Goal: Transaction & Acquisition: Obtain resource

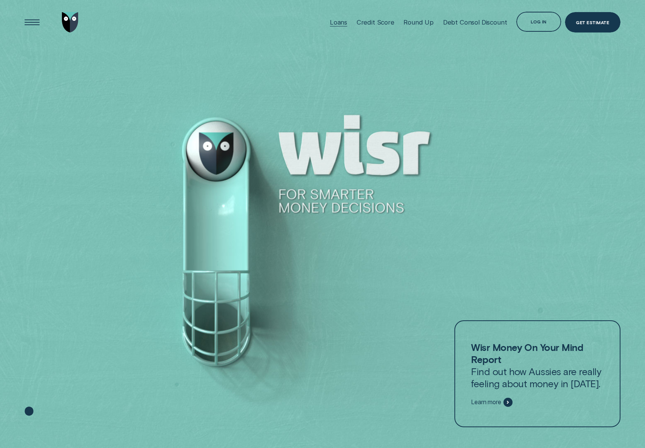
click at [334, 22] on div "Loans" at bounding box center [338, 22] width 17 height 8
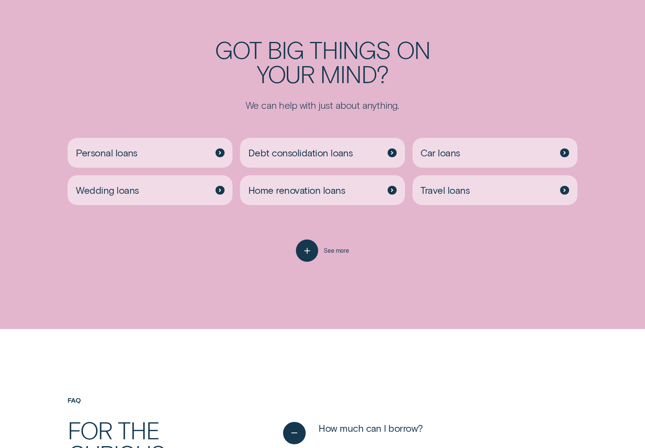
scroll to position [1991, 0]
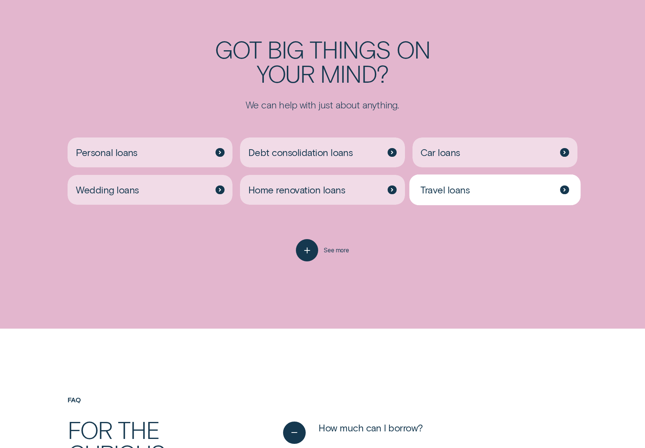
click at [489, 190] on div "Travel loans" at bounding box center [494, 190] width 165 height 30
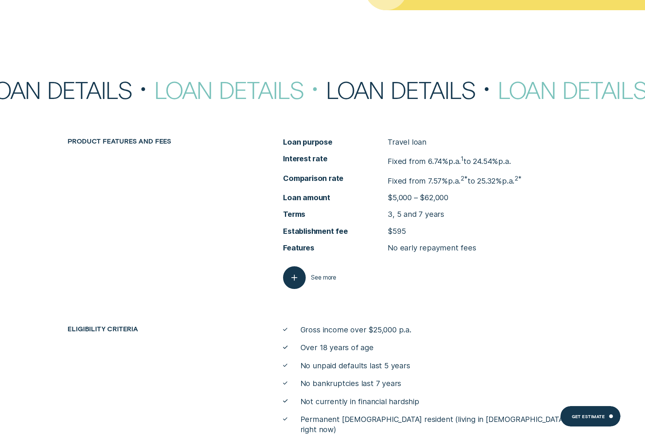
scroll to position [2140, 0]
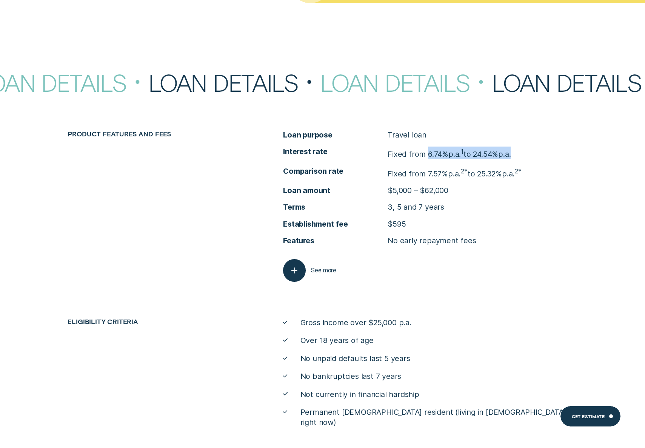
drag, startPoint x: 487, startPoint y: 154, endPoint x: 592, endPoint y: 190, distance: 110.5
click at [427, 155] on li "Interest rate Fixed from 6.74% p.a. 1 to 24.54% p.a." at bounding box center [430, 152] width 294 height 12
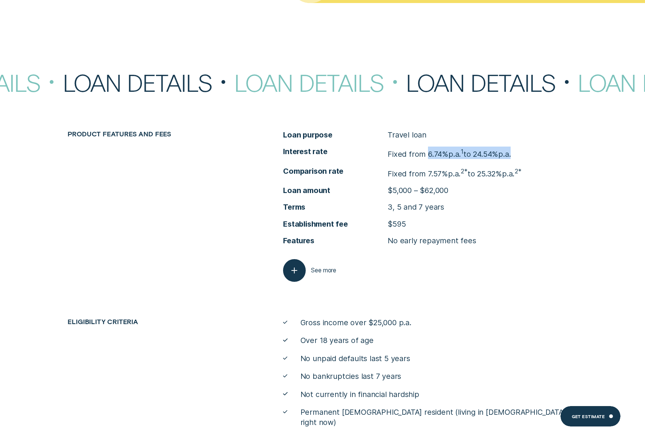
drag, startPoint x: 427, startPoint y: 174, endPoint x: 503, endPoint y: 174, distance: 76.6
click at [503, 174] on p "Fixed from 7.57% p.a. 2* to 25.32% p.a. 2*" at bounding box center [455, 172] width 134 height 12
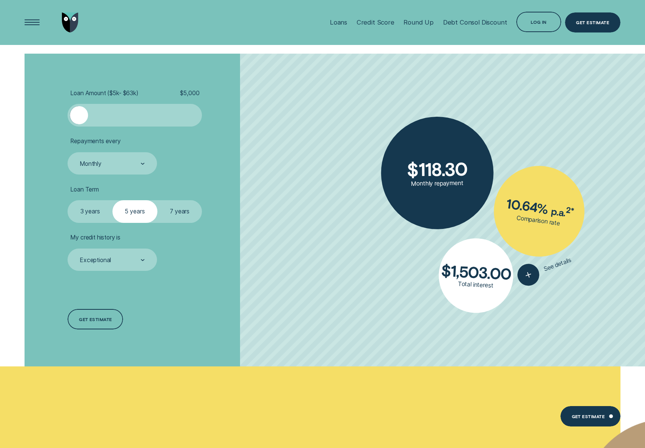
scroll to position [1048, 0]
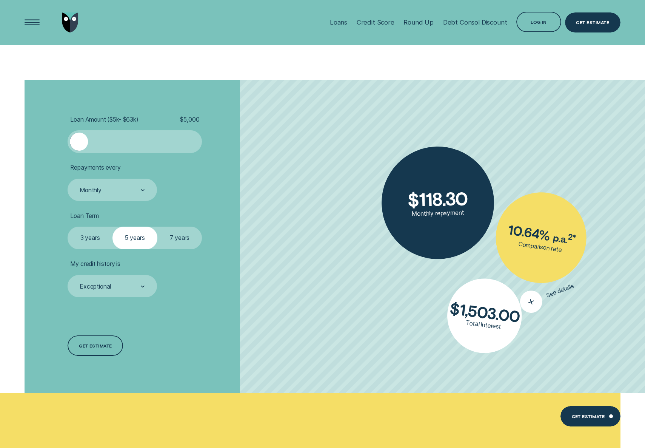
click at [533, 301] on icon "button" at bounding box center [531, 301] width 14 height 15
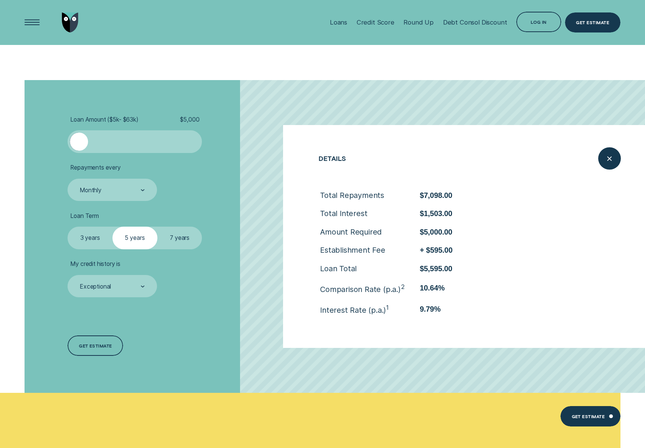
click at [262, 270] on li "My credit history is Exceptional" at bounding box center [172, 278] width 208 height 37
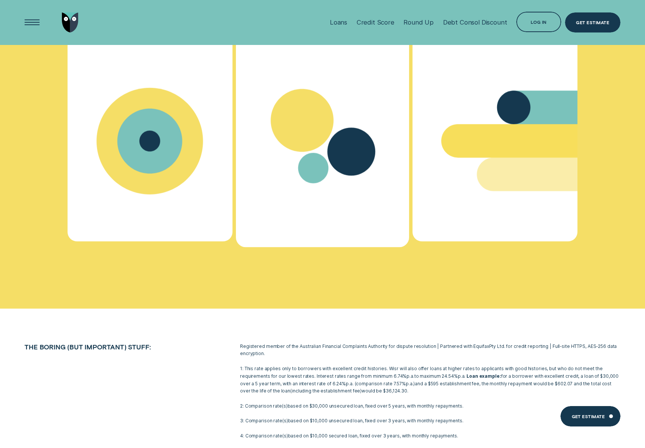
scroll to position [3825, 0]
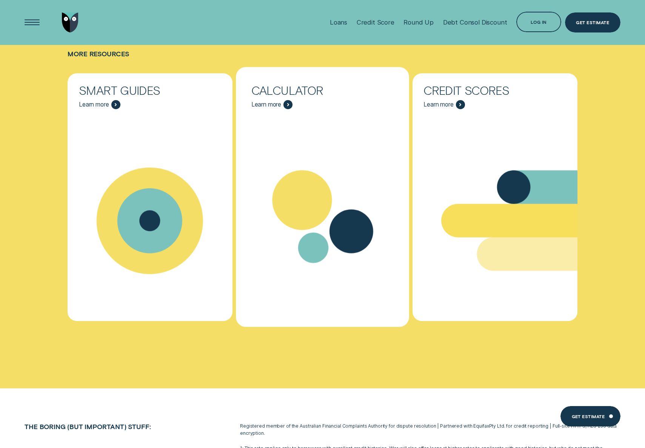
click at [368, 229] on icon "Calculator - Learn more" at bounding box center [352, 231] width 44 height 44
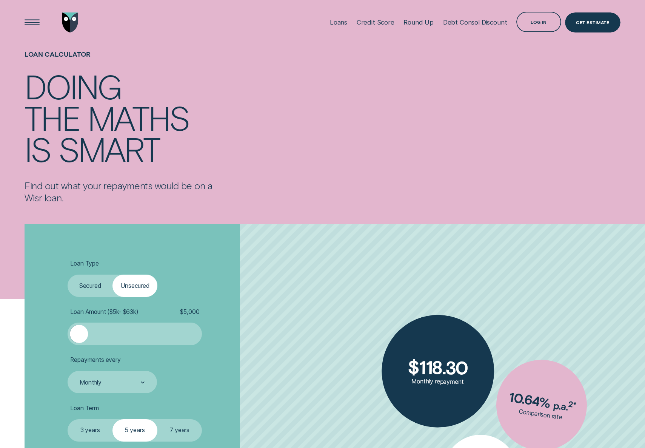
scroll to position [3, 0]
